Goal: Information Seeking & Learning: Learn about a topic

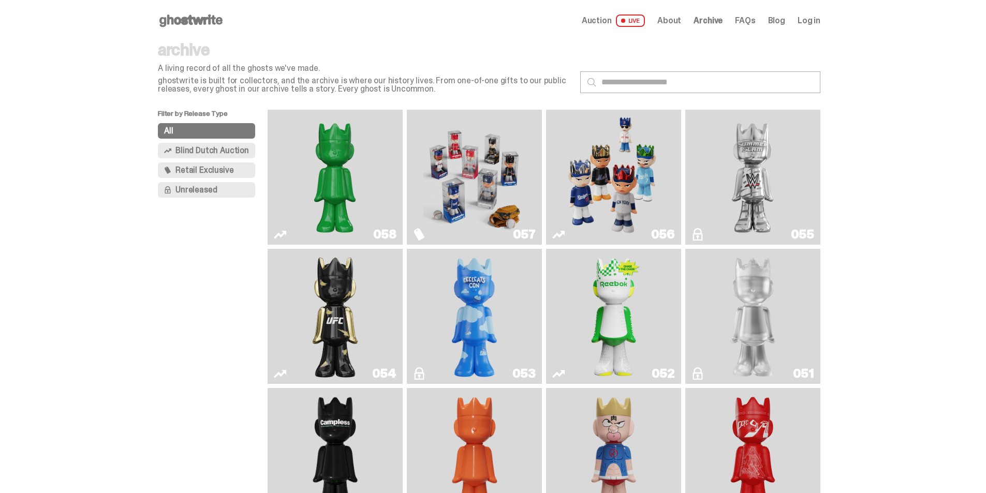
click at [342, 170] on img "Schrödinger's ghost: Sunday Green" at bounding box center [334, 177] width 101 height 127
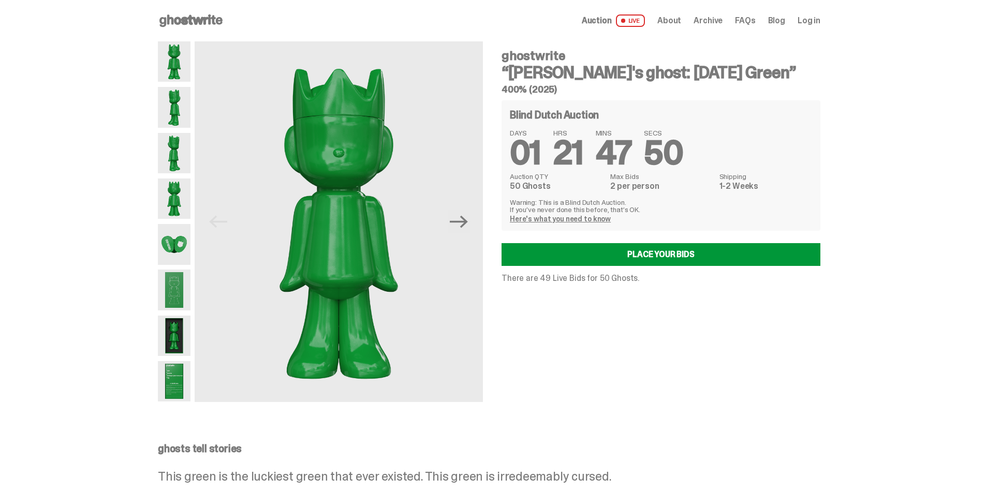
click at [180, 119] on img at bounding box center [174, 107] width 33 height 40
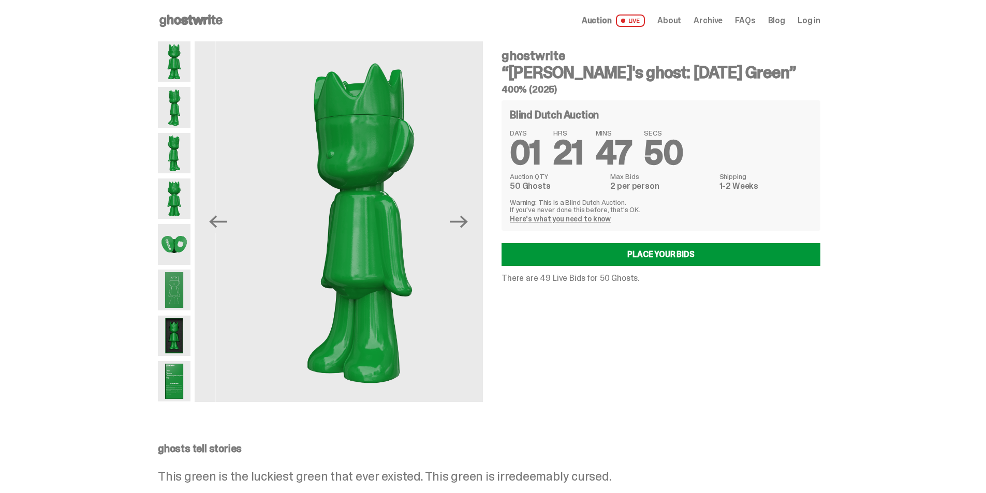
click at [176, 251] on img at bounding box center [174, 244] width 33 height 40
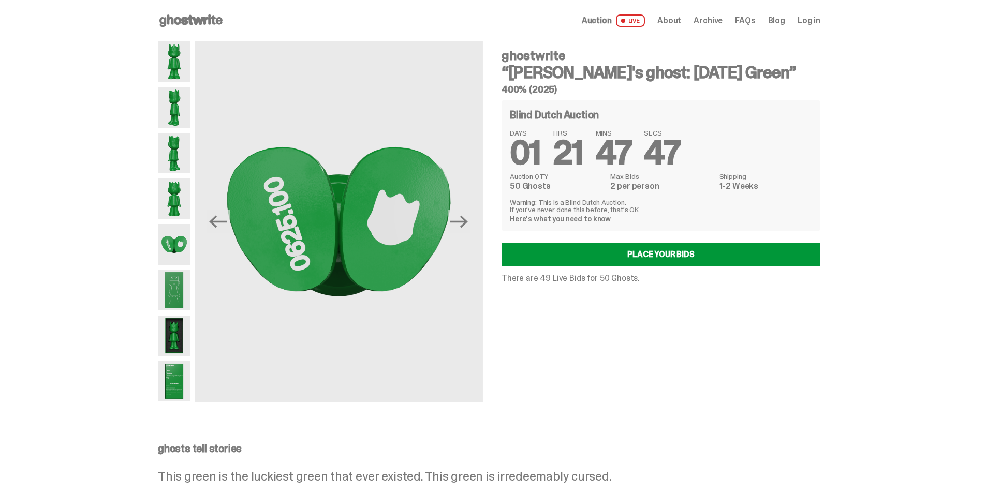
click at [175, 290] on img at bounding box center [174, 290] width 33 height 40
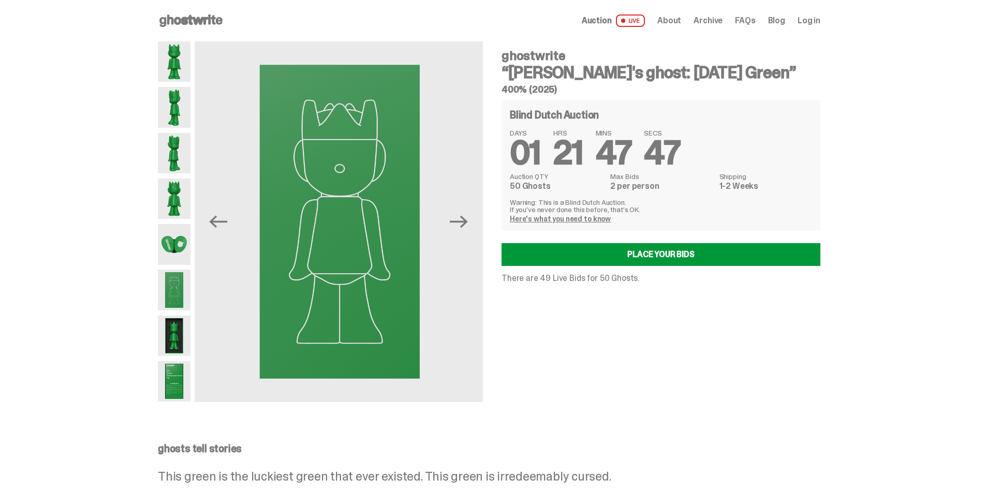
click at [171, 320] on img at bounding box center [174, 336] width 33 height 40
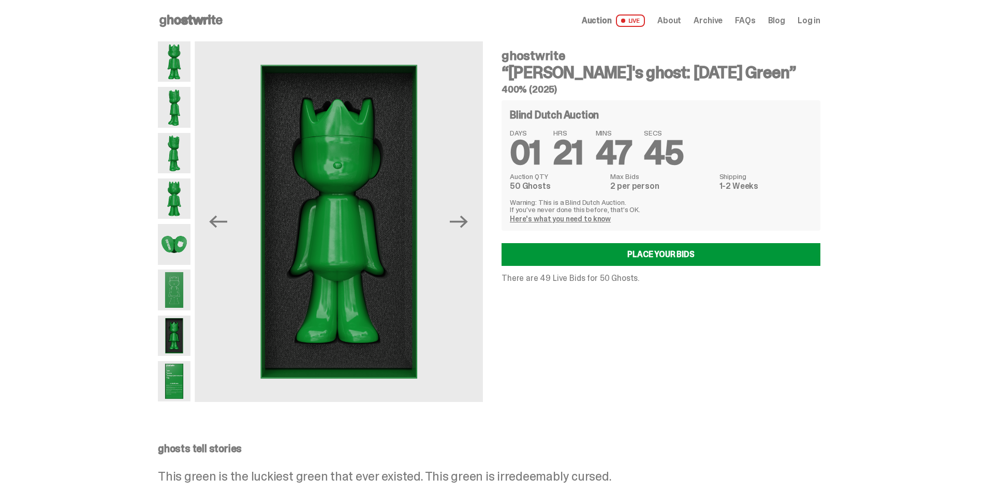
click at [180, 381] on img at bounding box center [174, 381] width 33 height 40
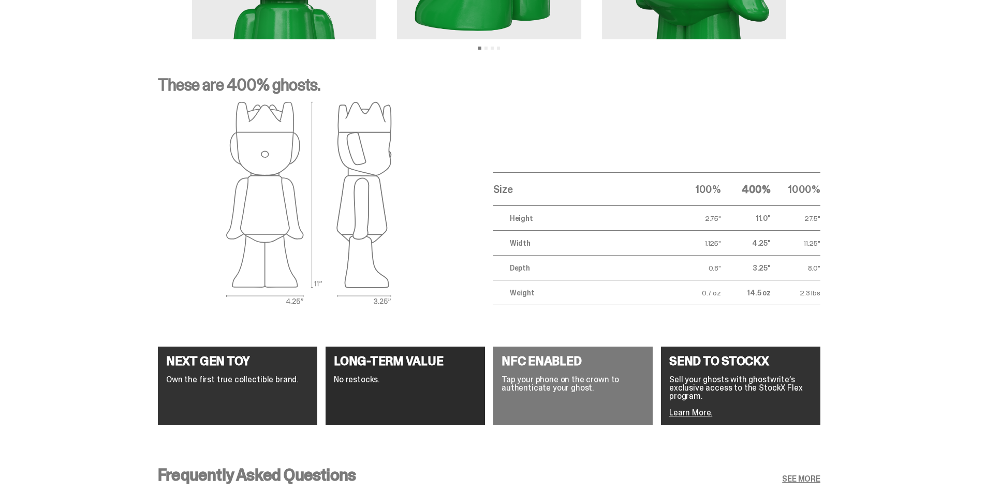
scroll to position [1832, 0]
